Goal: Find specific page/section: Find specific page/section

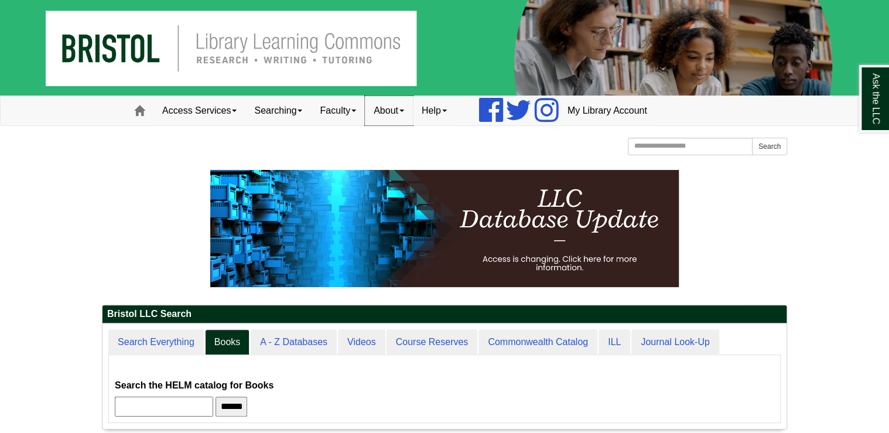
click at [408, 112] on link "About" at bounding box center [389, 110] width 48 height 29
click at [418, 163] on link "Staff Directory" at bounding box center [412, 162] width 94 height 13
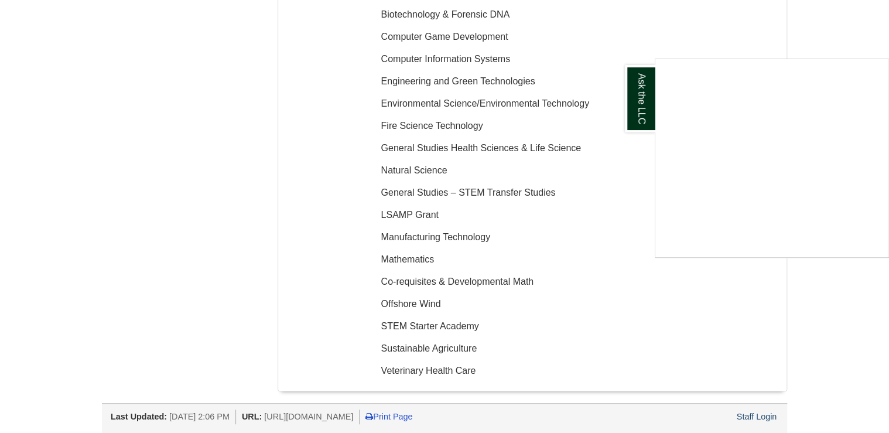
scroll to position [2437, 0]
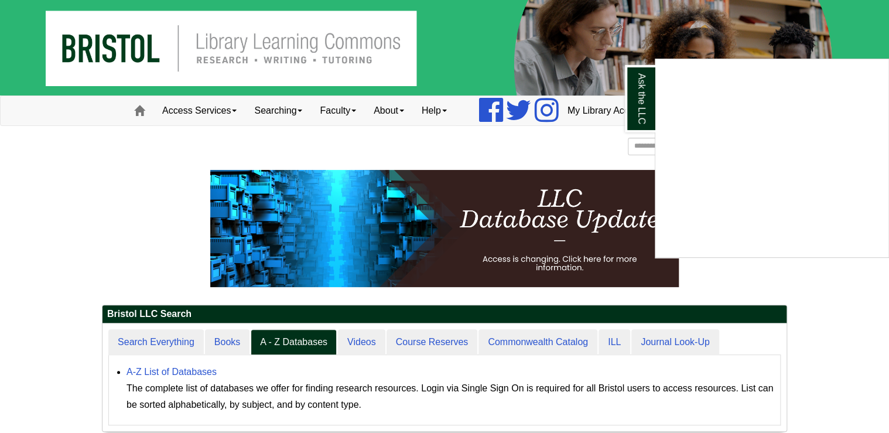
click at [444, 112] on div "Ask the LLC" at bounding box center [444, 216] width 889 height 433
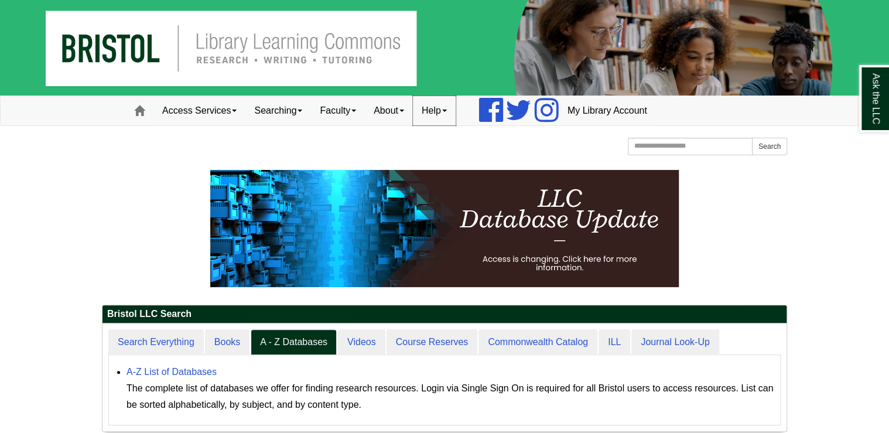
click at [443, 112] on link "Help" at bounding box center [434, 110] width 43 height 29
click at [389, 110] on link "About" at bounding box center [389, 110] width 48 height 29
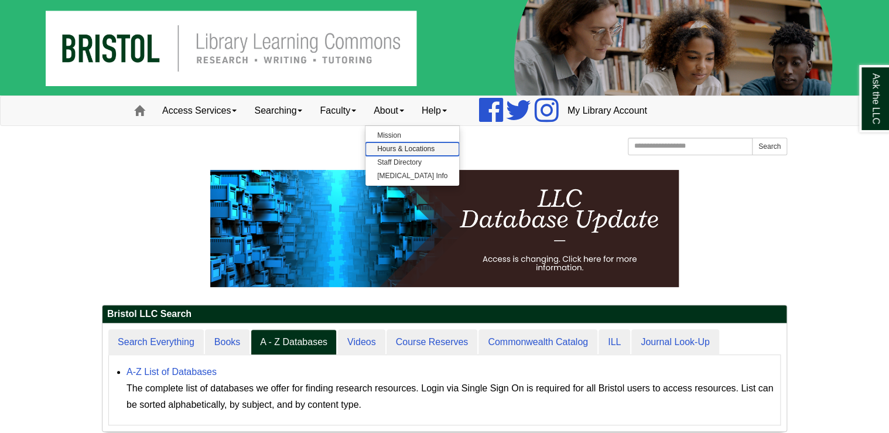
click at [405, 146] on link "Hours & Locations" at bounding box center [412, 148] width 94 height 13
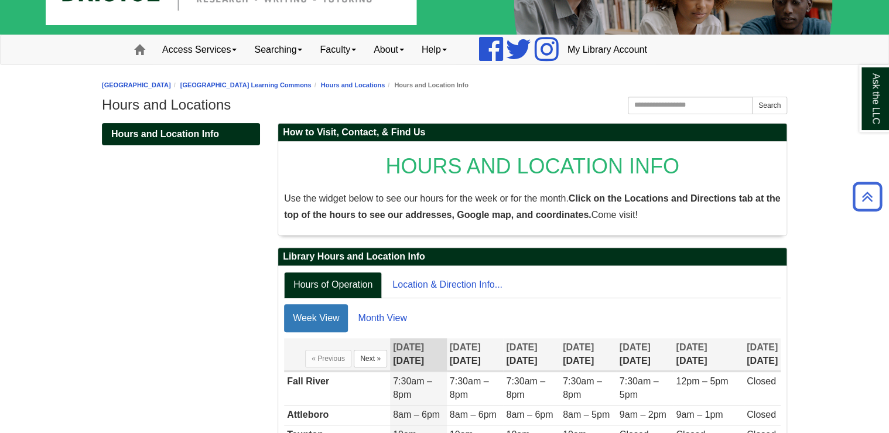
scroll to position [56, 0]
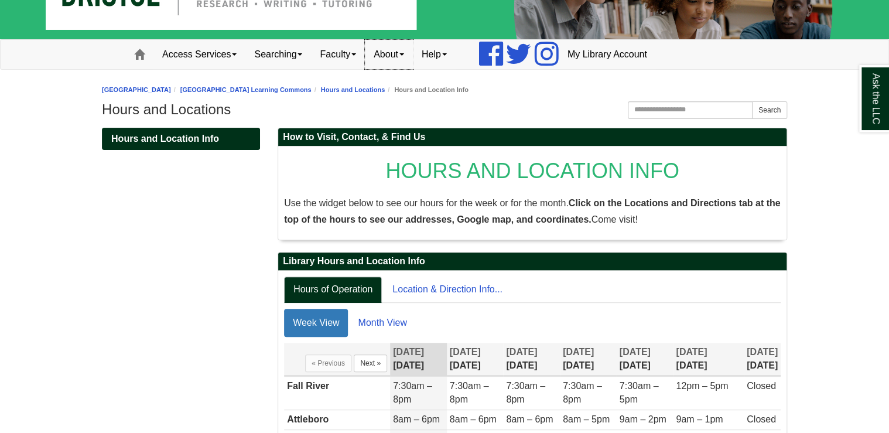
click at [397, 58] on link "About" at bounding box center [389, 54] width 48 height 29
click at [409, 103] on link "Staff Directory" at bounding box center [411, 106] width 93 height 13
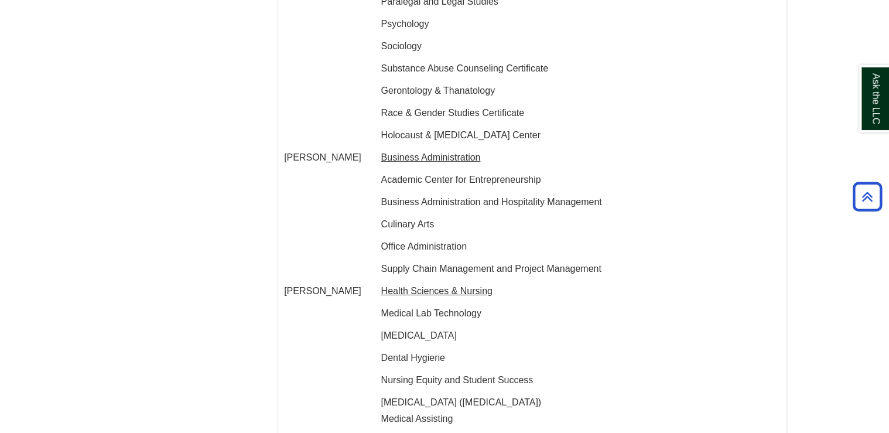
scroll to position [1781, 0]
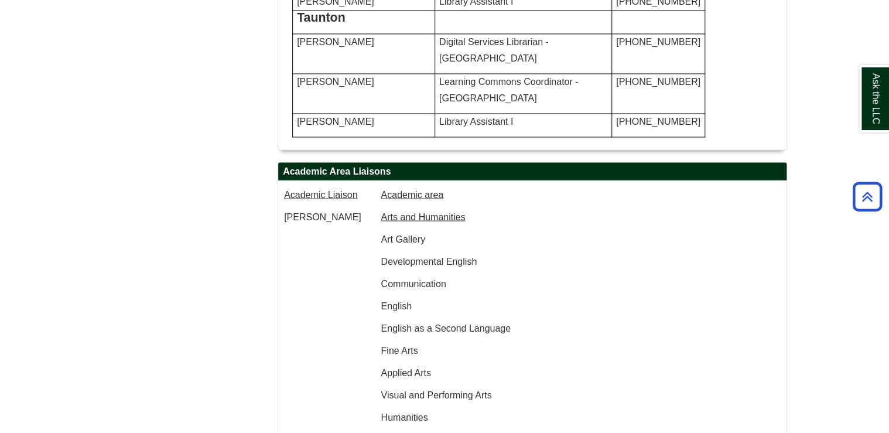
scroll to position [958, 0]
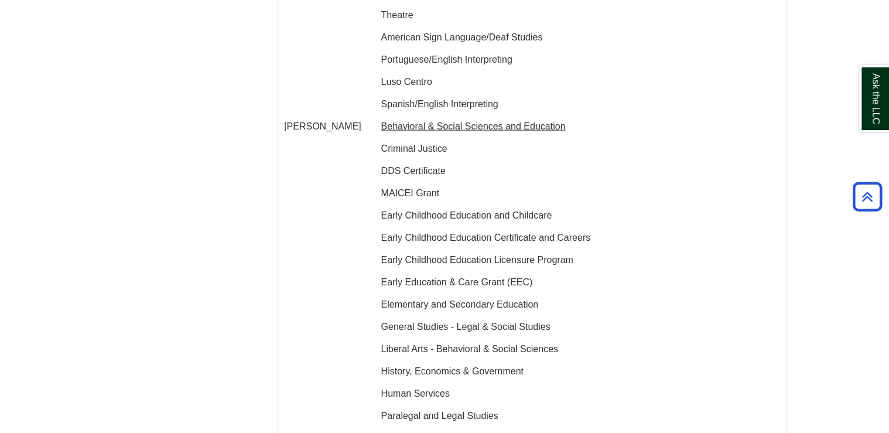
scroll to position [1406, 0]
